Goal: Find specific page/section: Find specific page/section

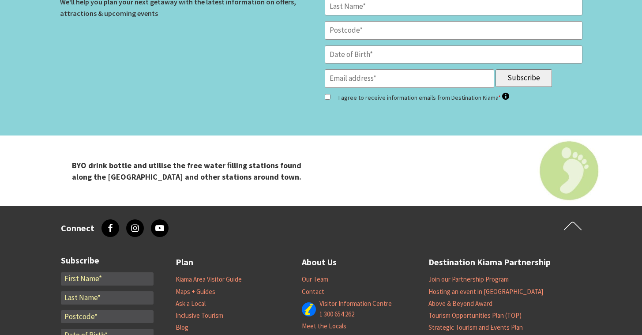
scroll to position [3543, 0]
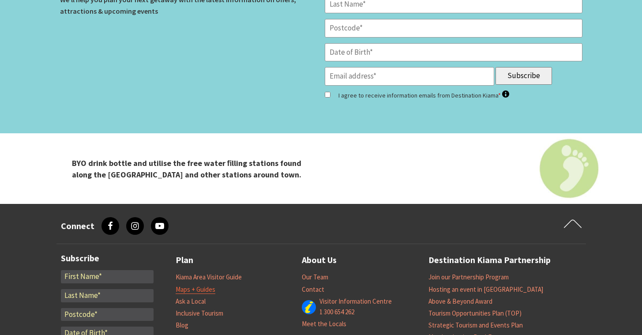
click at [207, 285] on link "Maps + Guides" at bounding box center [196, 289] width 40 height 9
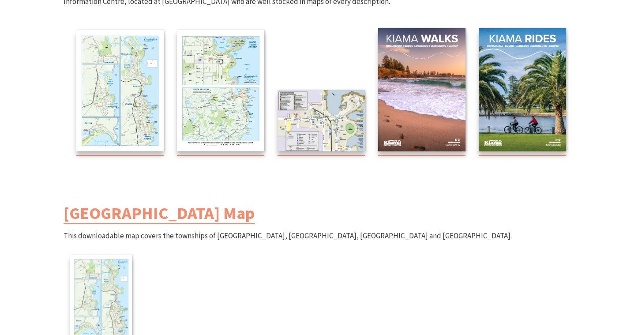
scroll to position [5, 0]
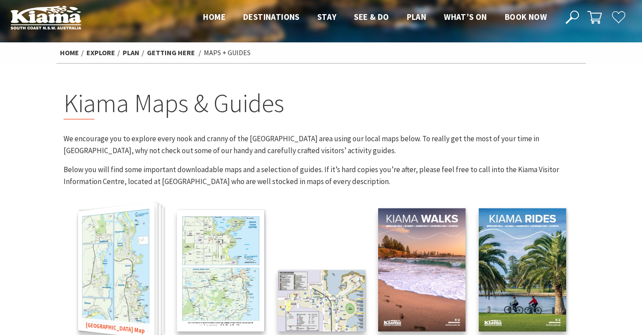
click at [120, 242] on img at bounding box center [116, 270] width 76 height 137
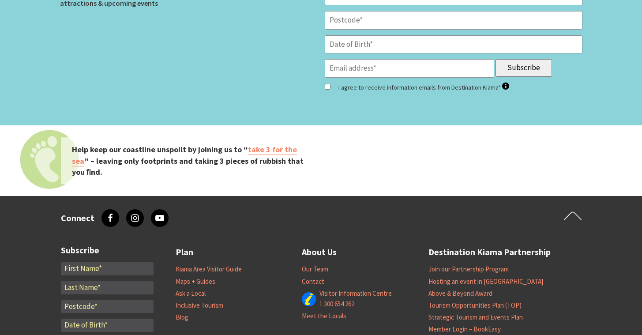
scroll to position [3366, 0]
